Goal: Task Accomplishment & Management: Use online tool/utility

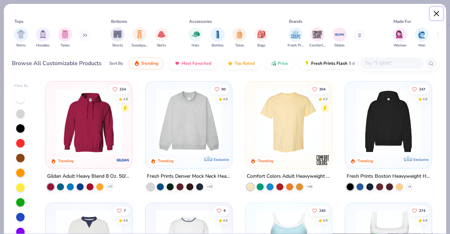
click at [436, 13] on button "Close" at bounding box center [436, 13] width 13 height 13
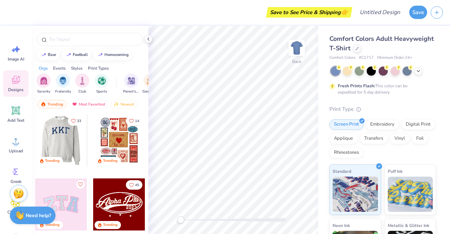
click at [72, 120] on icon "Like" at bounding box center [73, 121] width 4 height 4
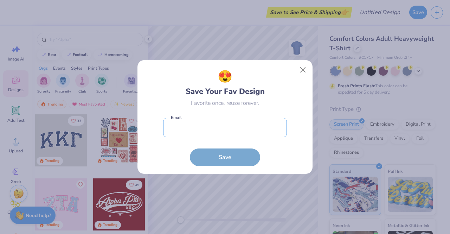
click at [223, 135] on input "email" at bounding box center [225, 127] width 124 height 19
type input "siyarak01@gmail.com"
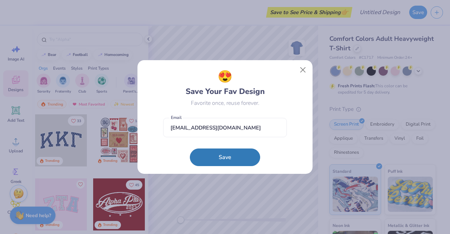
click at [226, 153] on button "Save" at bounding box center [225, 158] width 70 height 18
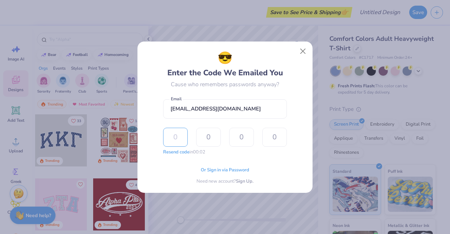
type input "6"
type input "2"
type input "8"
type input "9"
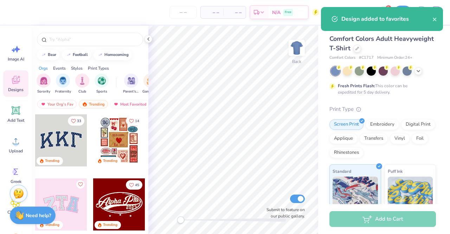
click at [69, 117] on button "33" at bounding box center [76, 121] width 17 height 10
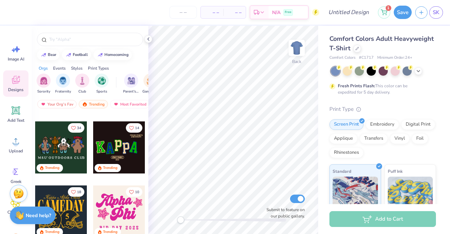
scroll to position [252, 0]
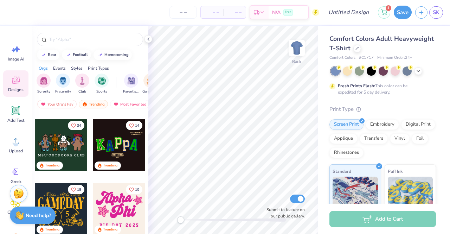
click at [128, 128] on button "14" at bounding box center [134, 126] width 17 height 10
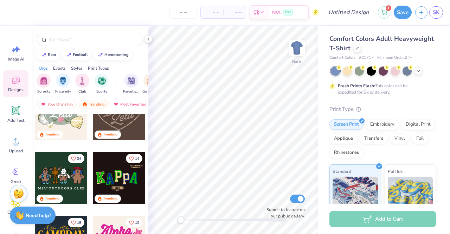
scroll to position [219, 0]
click at [115, 175] on div at bounding box center [119, 178] width 52 height 52
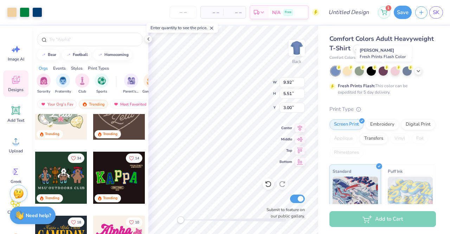
click at [387, 70] on div at bounding box center [383, 71] width 9 height 9
click at [422, 72] on div at bounding box center [419, 71] width 8 height 8
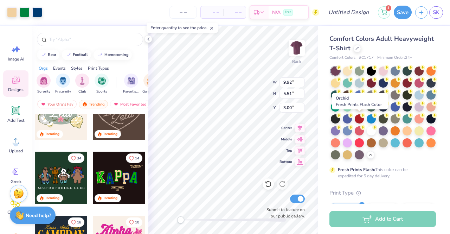
click at [415, 112] on div at bounding box center [419, 106] width 9 height 9
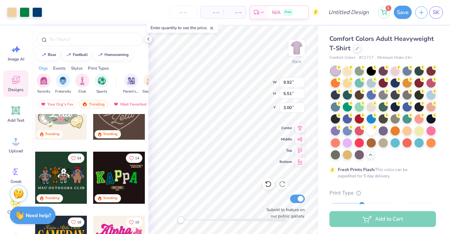
click at [352, 119] on div at bounding box center [347, 118] width 9 height 9
click at [367, 135] on div at bounding box center [371, 130] width 9 height 9
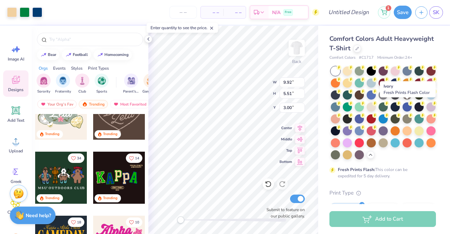
click at [376, 108] on div at bounding box center [371, 106] width 9 height 9
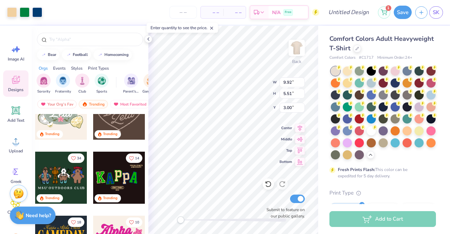
click at [367, 135] on div at bounding box center [371, 130] width 9 height 9
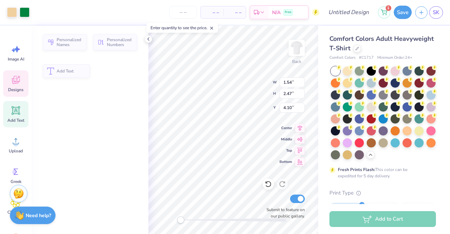
type input "1.54"
type input "2.47"
type input "4.10"
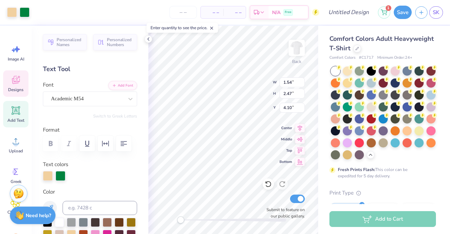
scroll to position [6, 1]
type input "2.00"
type input "2.63"
type input "4.35"
type textarea "U"
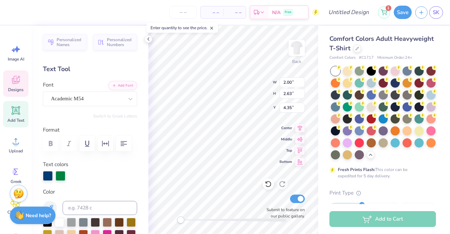
type input "1.74"
type input "2.54"
type input "4.65"
type textarea "C"
type input "1.54"
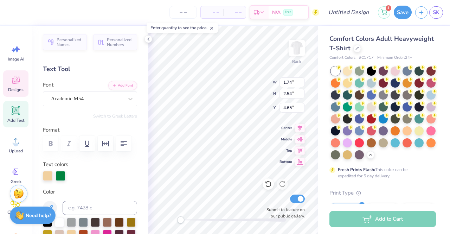
type input "2.47"
type input "4.10"
type textarea "H"
type input "1.59"
type input "2.52"
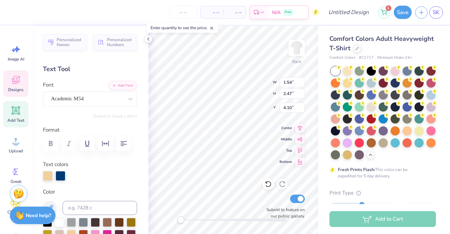
type input "4.65"
type textarea "H"
type textarea "o"
type input "1.77"
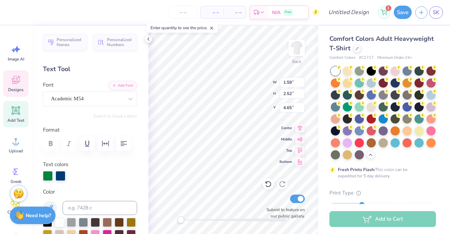
type input "2.64"
type input "4.42"
type textarea "I"
click at [252, 65] on div "Hold “Alt” to see the space between elements." at bounding box center [283, 68] width 70 height 16
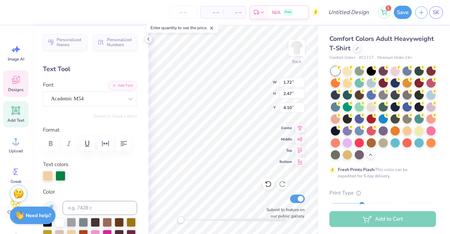
type input "1.72"
type input "2.47"
type input "4.10"
type input "7.82"
type input "1.79"
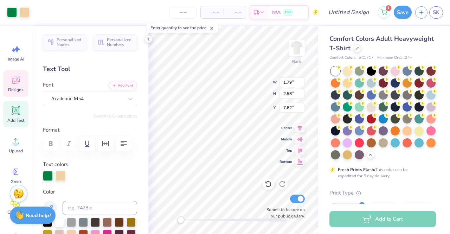
type input "2.58"
type input "4.65"
type textarea "R"
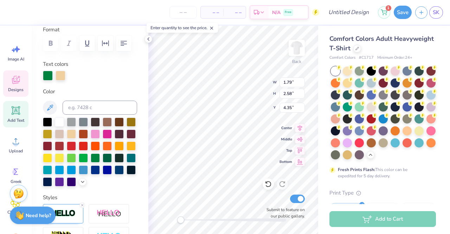
scroll to position [118, 0]
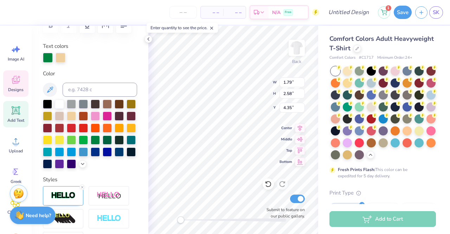
click at [64, 167] on div at bounding box center [59, 163] width 9 height 9
type input "1.55"
type input "2.54"
type input "4.62"
click at [67, 169] on div at bounding box center [71, 163] width 9 height 9
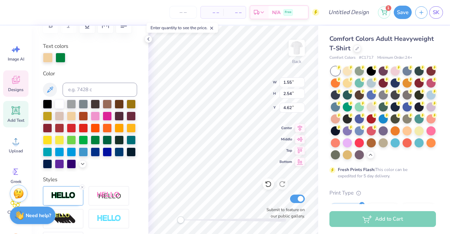
type input "1.72"
type input "2.47"
type input "4.10"
type input "1.55"
type input "2.54"
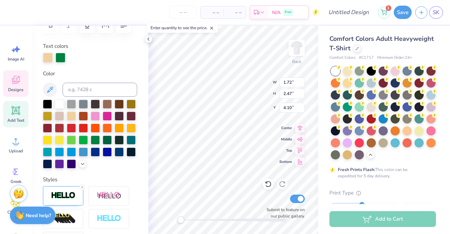
type input "4.62"
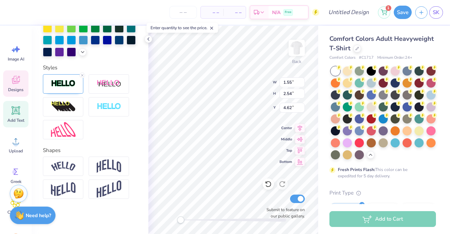
scroll to position [242, 0]
click at [82, 73] on icon at bounding box center [82, 75] width 4 height 4
click at [74, 80] on img at bounding box center [63, 84] width 25 height 8
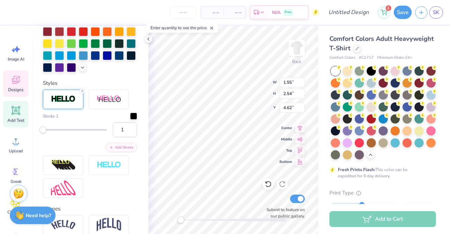
scroll to position [242, 0]
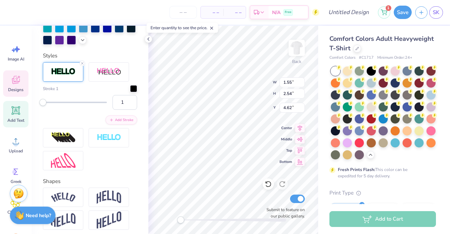
click at [131, 92] on div at bounding box center [133, 88] width 7 height 7
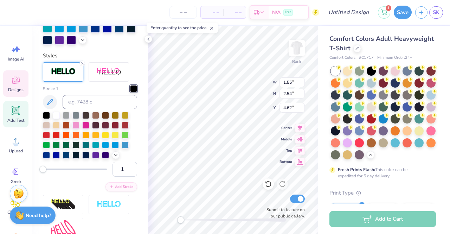
click at [77, 129] on div at bounding box center [75, 125] width 7 height 7
click at [114, 139] on div at bounding box center [115, 135] width 7 height 7
click at [118, 158] on icon at bounding box center [116, 155] width 6 height 6
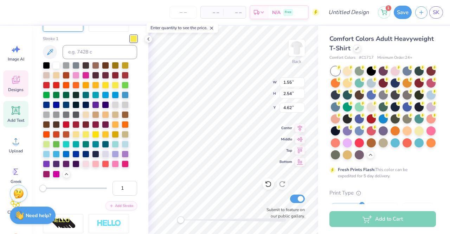
scroll to position [292, 0]
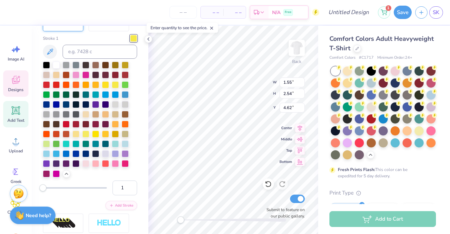
click at [117, 157] on div at bounding box center [115, 153] width 7 height 7
type input "1.72"
type input "2.47"
type input "4.10"
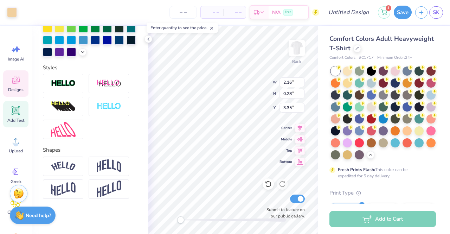
scroll to position [215, 0]
type input "2.63"
type input "3.00"
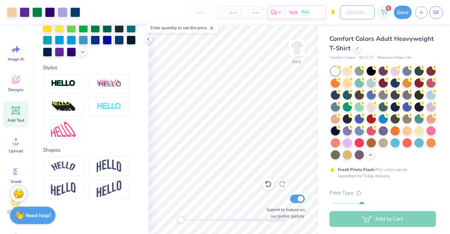
click at [350, 12] on input "Design Title" at bounding box center [357, 12] width 34 height 14
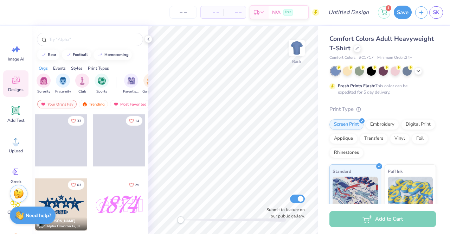
click at [435, 14] on span "SK" at bounding box center [436, 12] width 7 height 8
